Goal: Task Accomplishment & Management: Manage account settings

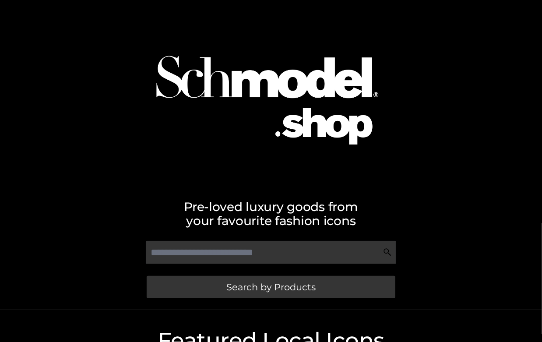
click at [226, 119] on img at bounding box center [271, 92] width 275 height 176
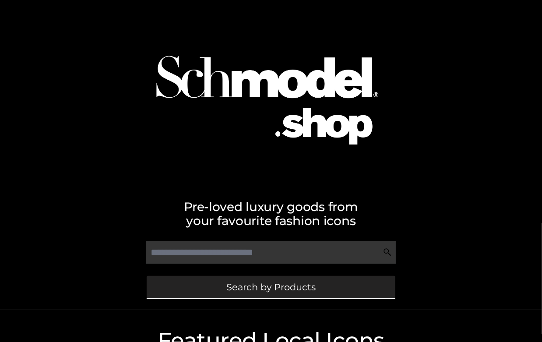
click at [244, 294] on link "Search by Products" at bounding box center [271, 287] width 249 height 22
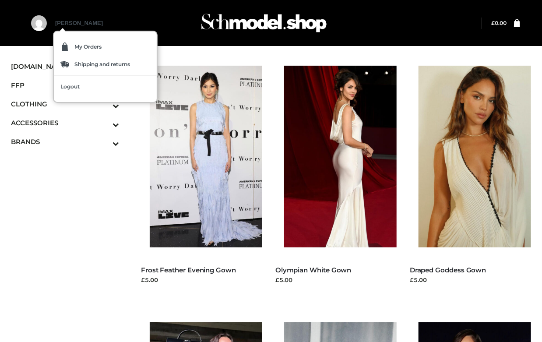
click at [58, 24] on link "heidi" at bounding box center [79, 31] width 48 height 22
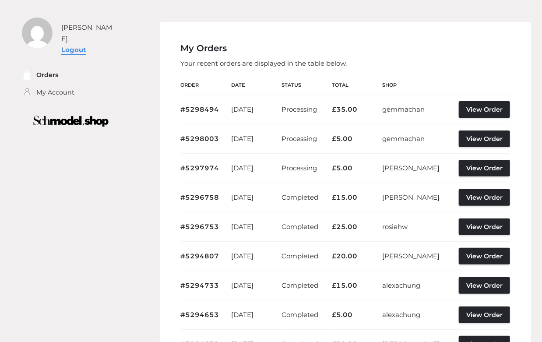
click at [66, 46] on link "Logout" at bounding box center [73, 50] width 25 height 8
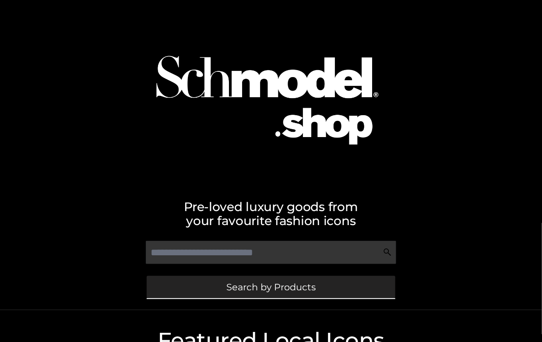
click at [262, 288] on span "Search by Products" at bounding box center [270, 287] width 89 height 9
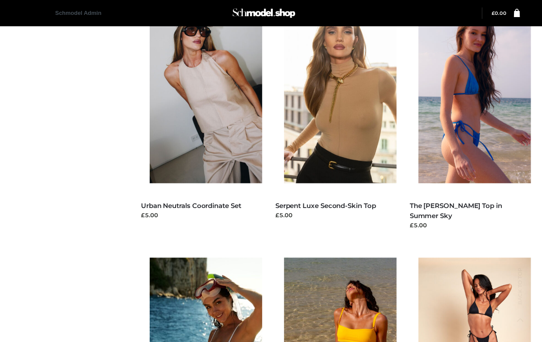
scroll to position [786, 0]
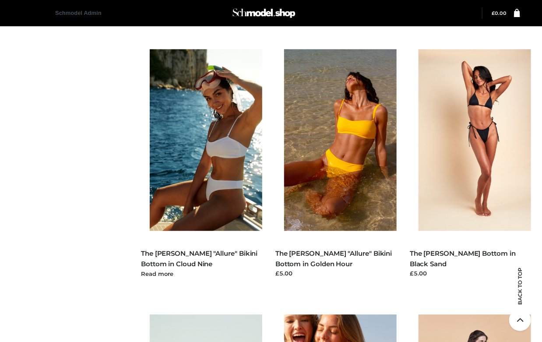
click at [200, 182] on img at bounding box center [210, 140] width 121 height 182
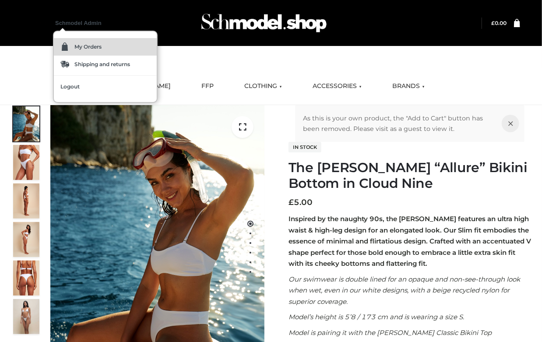
click at [92, 48] on span "My Orders" at bounding box center [87, 46] width 27 height 5
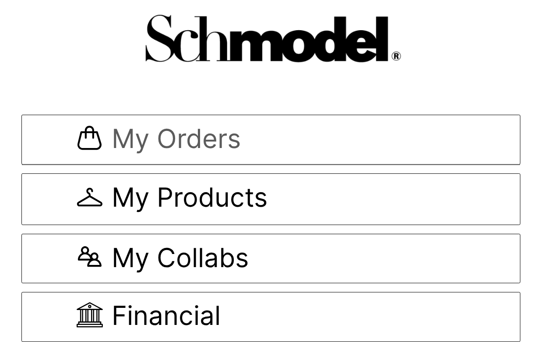
click at [189, 139] on span "My Orders" at bounding box center [176, 139] width 129 height 29
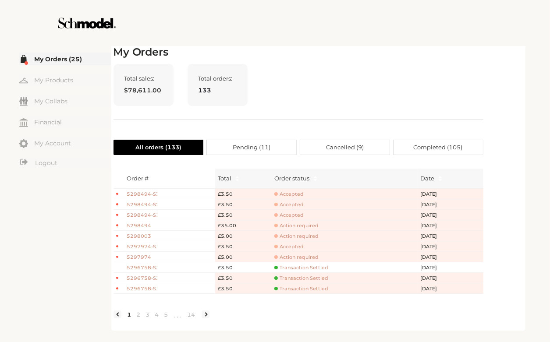
click at [290, 90] on div "Total sales: $78,611.00 Total orders: 133" at bounding box center [298, 92] width 370 height 56
click at [139, 226] on span "5298494" at bounding box center [142, 225] width 31 height 7
click at [292, 215] on span "Accepted" at bounding box center [288, 215] width 29 height 7
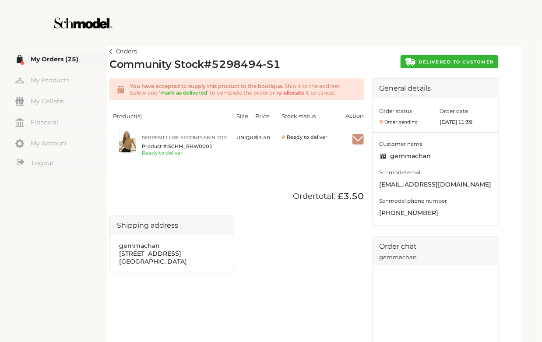
click at [360, 139] on img "button" at bounding box center [358, 139] width 11 height 8
click at [422, 64] on span "DELIVERED TO CUSTOMER" at bounding box center [456, 62] width 75 height 6
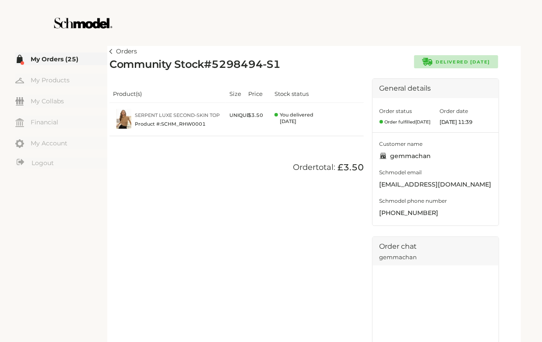
click at [111, 53] on img at bounding box center [111, 51] width 3 height 5
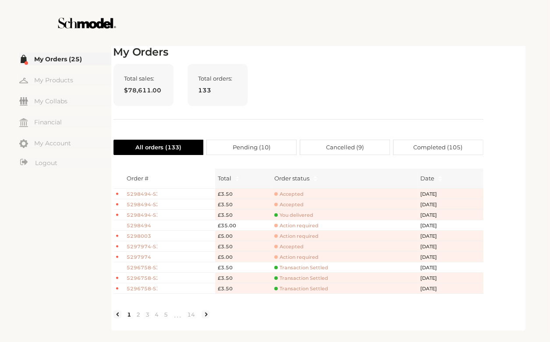
click at [143, 218] on span "5298494-S1" at bounding box center [142, 215] width 31 height 7
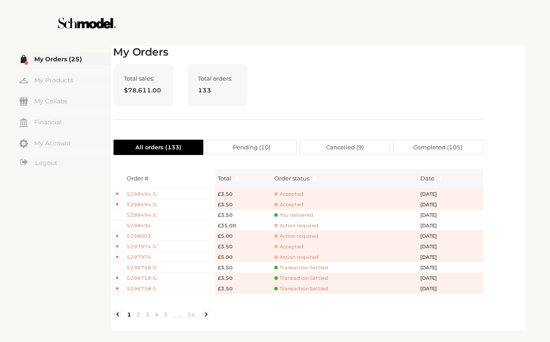
click at [293, 203] on span "Accepted" at bounding box center [288, 204] width 29 height 7
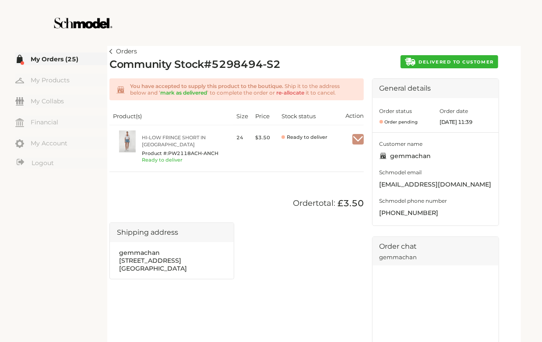
click at [460, 61] on span "DELIVERED TO CUSTOMER" at bounding box center [456, 62] width 75 height 6
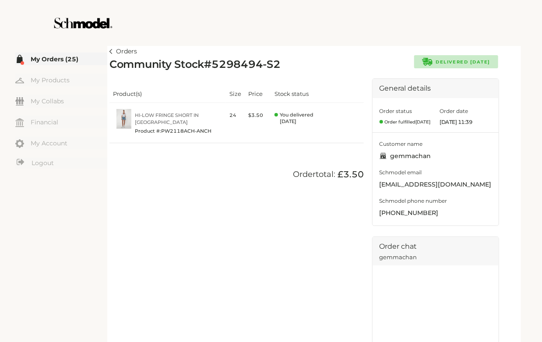
click at [112, 52] on img at bounding box center [111, 51] width 3 height 5
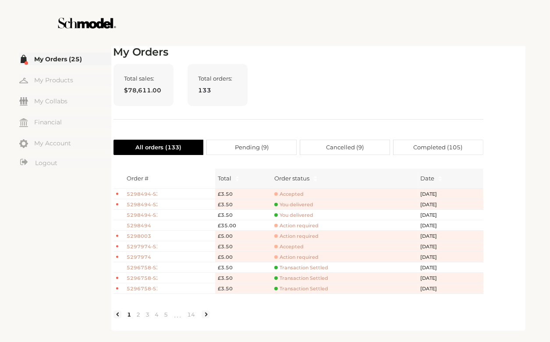
click at [293, 195] on span "Accepted" at bounding box center [288, 194] width 29 height 7
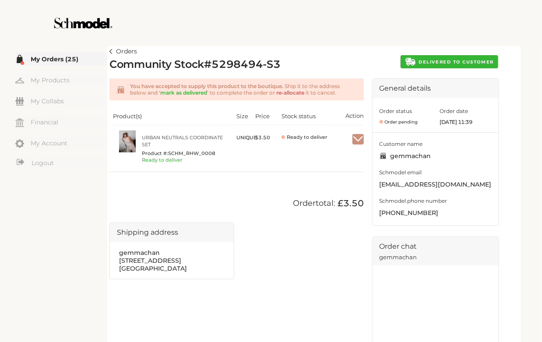
click at [114, 50] on link "Orders" at bounding box center [124, 51] width 28 height 11
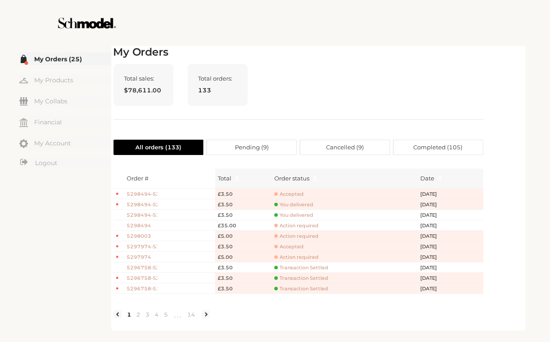
click at [141, 223] on span "5298494" at bounding box center [142, 225] width 31 height 7
click at [292, 191] on span "Accepted" at bounding box center [288, 194] width 29 height 7
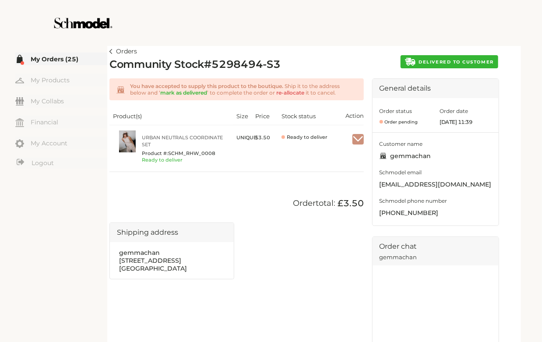
click at [470, 41] on div at bounding box center [271, 23] width 494 height 46
click at [469, 66] on button "DELIVERED TO CUSTOMER" at bounding box center [450, 61] width 98 height 13
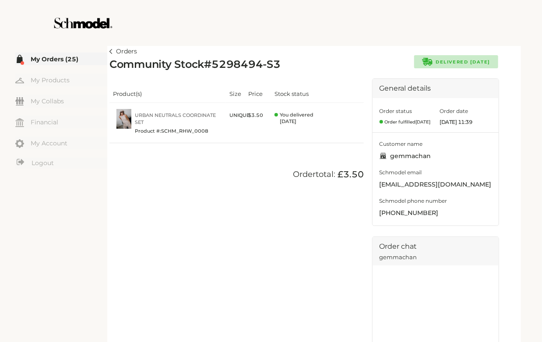
click at [113, 48] on link "Orders" at bounding box center [124, 51] width 28 height 11
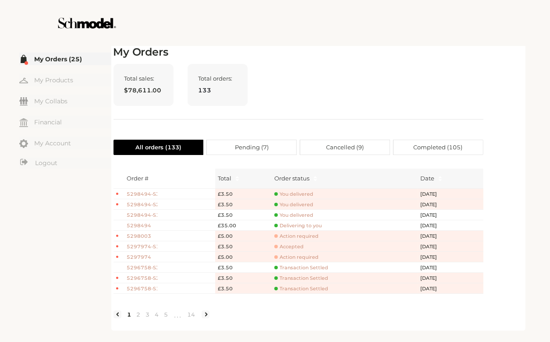
click at [148, 224] on span "5298494" at bounding box center [142, 225] width 31 height 7
click at [141, 223] on span "5298494" at bounding box center [142, 225] width 31 height 7
click at [297, 227] on span "Delivering to you" at bounding box center [297, 226] width 47 height 7
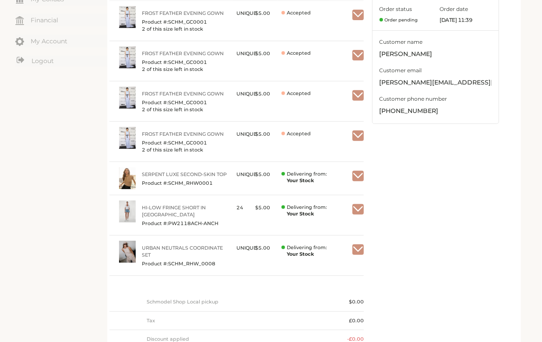
scroll to position [54, 0]
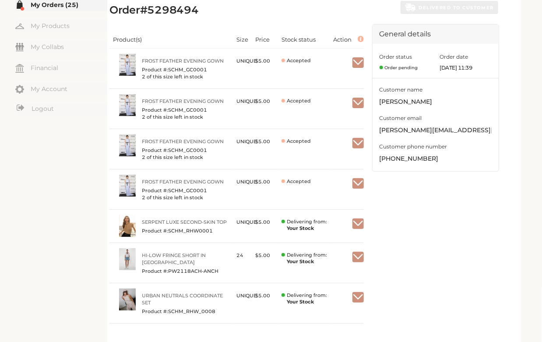
click at [356, 217] on div at bounding box center [358, 224] width 11 height 18
click at [359, 222] on img "button" at bounding box center [358, 224] width 11 height 8
click at [344, 242] on span "Mark as received" at bounding box center [334, 245] width 64 height 15
click at [361, 259] on img "button" at bounding box center [358, 257] width 11 height 8
click at [336, 276] on span "Mark as received" at bounding box center [334, 278] width 64 height 15
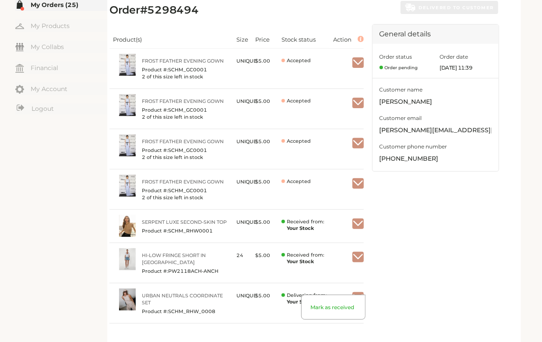
click at [358, 293] on img "button" at bounding box center [358, 297] width 11 height 8
click at [341, 309] on span "Mark as received" at bounding box center [334, 311] width 64 height 15
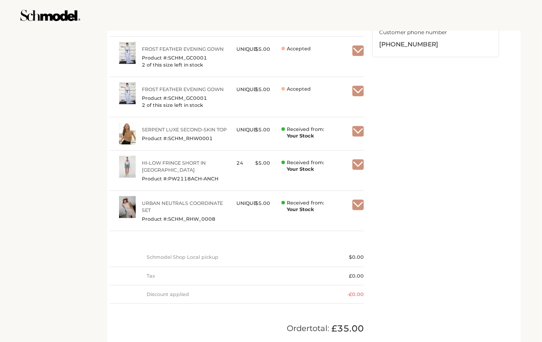
scroll to position [0, 0]
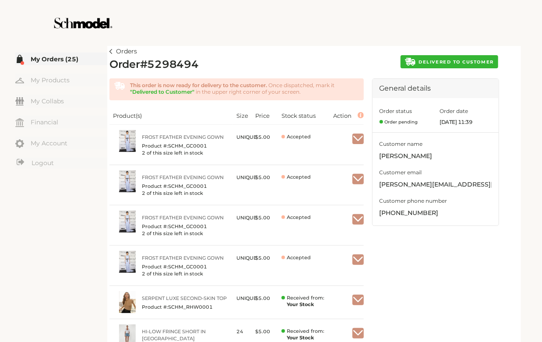
click at [112, 48] on link "Orders" at bounding box center [124, 51] width 28 height 11
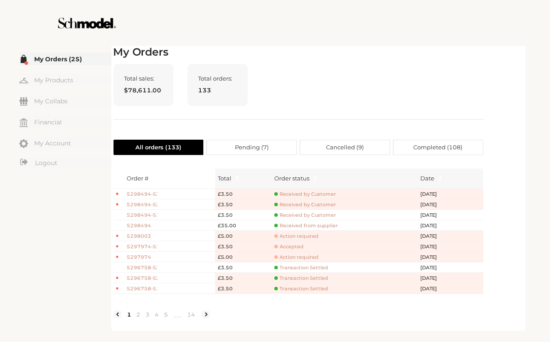
click at [143, 224] on span "5298494" at bounding box center [142, 225] width 31 height 7
click at [299, 236] on span "Action required" at bounding box center [296, 236] width 44 height 7
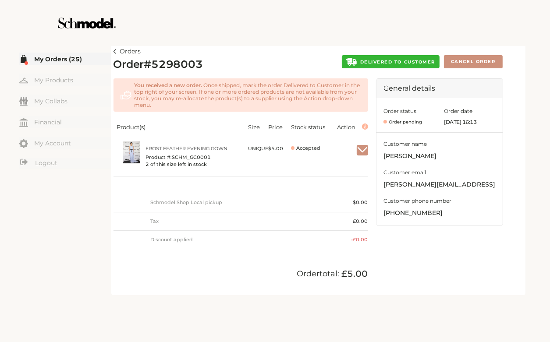
click at [113, 51] on article "Orders Order # 5298003 DELIVERED TO CUSTOMER Cancel Order You received a new or…" at bounding box center [318, 169] width 414 height 251
click at [117, 49] on link "Orders" at bounding box center [127, 51] width 28 height 11
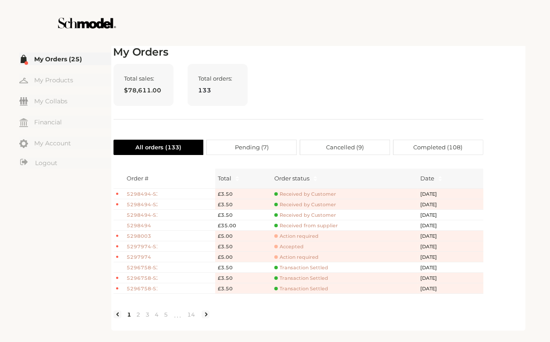
click at [309, 226] on span "Received from supplier" at bounding box center [306, 226] width 64 height 7
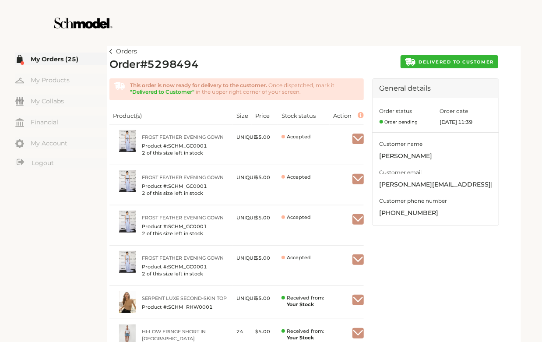
click at [444, 65] on button "DELIVERED TO CUSTOMER" at bounding box center [450, 61] width 98 height 13
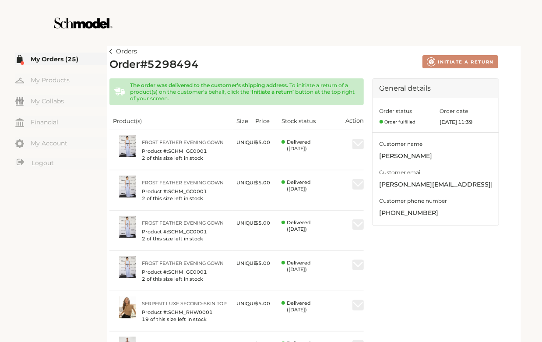
click at [112, 52] on img at bounding box center [111, 51] width 3 height 5
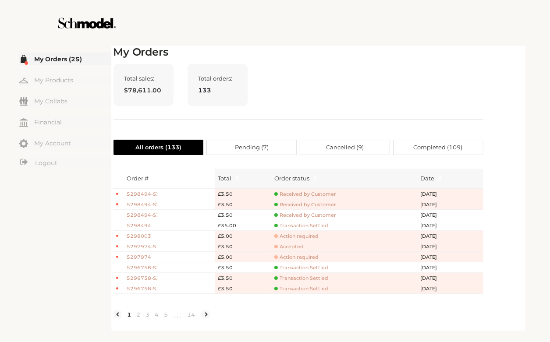
click at [304, 225] on span "Transaction Settled" at bounding box center [301, 226] width 54 height 7
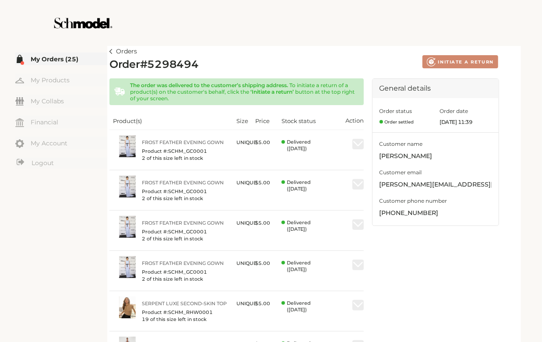
click at [114, 53] on link "Orders" at bounding box center [124, 51] width 28 height 11
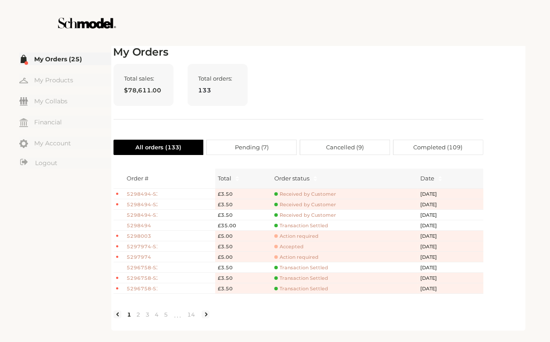
click at [145, 227] on span "5298494" at bounding box center [142, 225] width 31 height 7
click at [534, 71] on div "☰ My Orders (25) My Products My Collabs Dashboard Financial My Account Logout I…" at bounding box center [275, 187] width 528 height 287
click at [386, 29] on div at bounding box center [275, 23] width 494 height 46
click at [46, 60] on link "My Orders (25)" at bounding box center [65, 59] width 92 height 13
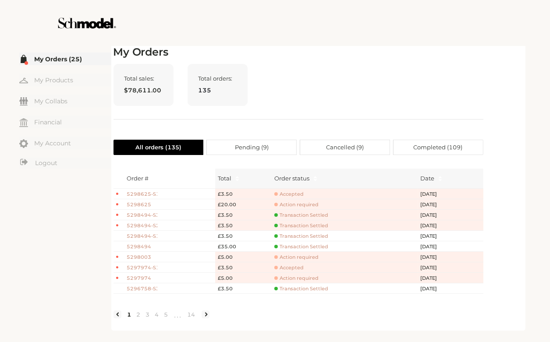
click at [147, 204] on span "5298625" at bounding box center [142, 204] width 31 height 7
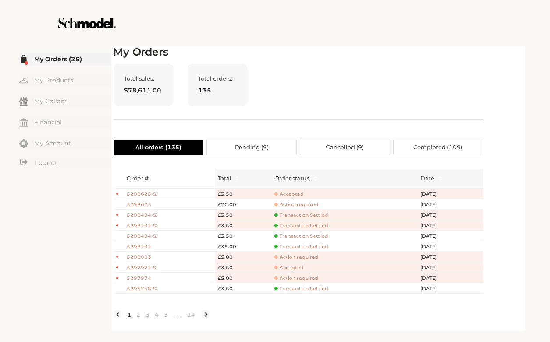
click at [293, 191] on span "Accepted" at bounding box center [288, 194] width 29 height 7
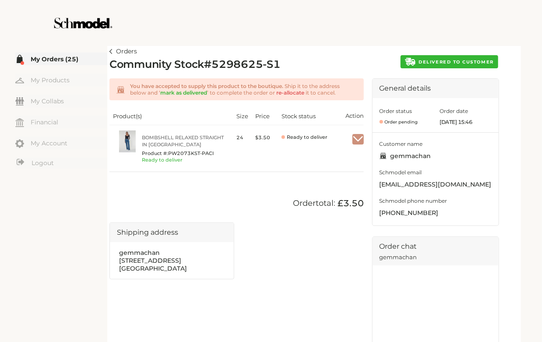
click at [111, 52] on img at bounding box center [111, 51] width 3 height 5
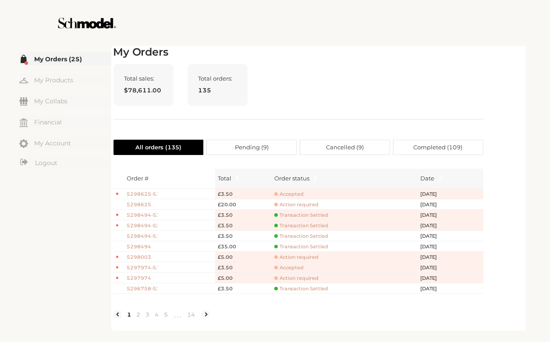
click at [136, 190] on td "5298625-S1" at bounding box center [169, 194] width 91 height 11
click at [138, 194] on span "5298625-S1" at bounding box center [142, 194] width 31 height 7
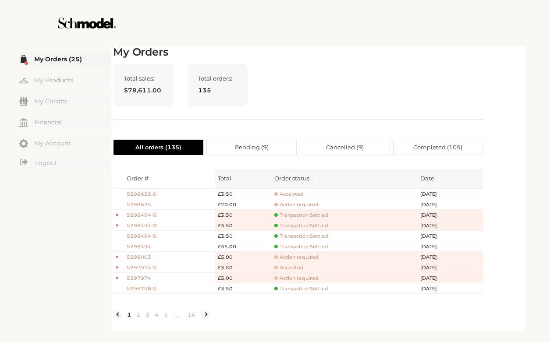
click at [285, 195] on span "Accepted" at bounding box center [288, 194] width 29 height 7
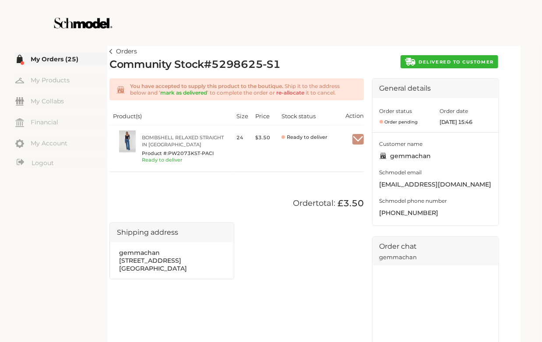
click at [437, 62] on span "DELIVERED TO CUSTOMER" at bounding box center [456, 62] width 75 height 6
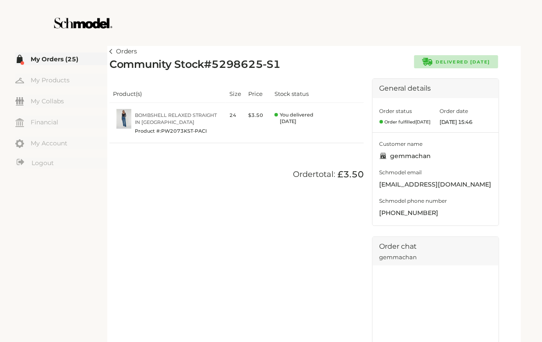
click at [111, 51] on img at bounding box center [111, 51] width 3 height 5
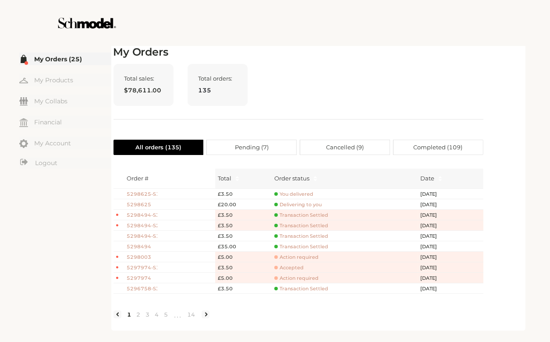
click at [147, 197] on span "5298625-S1" at bounding box center [142, 194] width 31 height 7
click at [437, 59] on h2 "My Orders" at bounding box center [298, 52] width 370 height 13
click at [393, 29] on div at bounding box center [275, 23] width 494 height 46
click at [385, 18] on div at bounding box center [275, 23] width 494 height 46
click at [484, 77] on div "My Orders Total sales: $78,611.00 Total orders: 135 All orders ( 135 ) Pending …" at bounding box center [318, 187] width 410 height 283
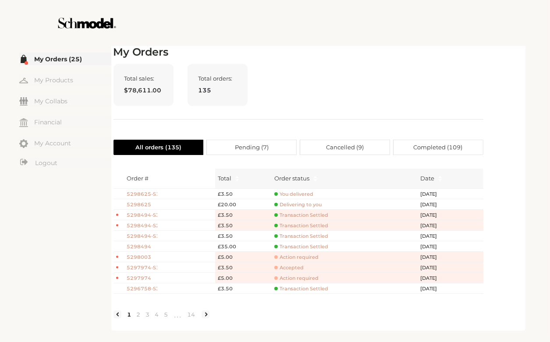
click at [463, 47] on div "**********" at bounding box center [275, 171] width 550 height 342
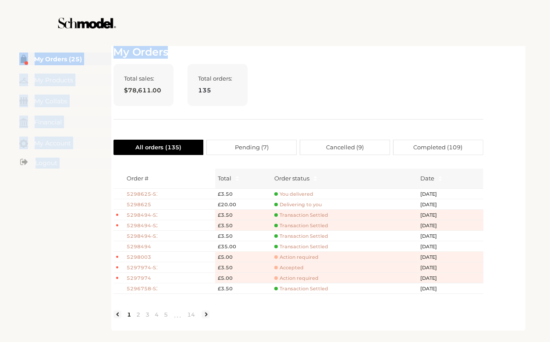
click at [358, 57] on h2 "My Orders" at bounding box center [298, 52] width 370 height 13
